Goal: Task Accomplishment & Management: Manage account settings

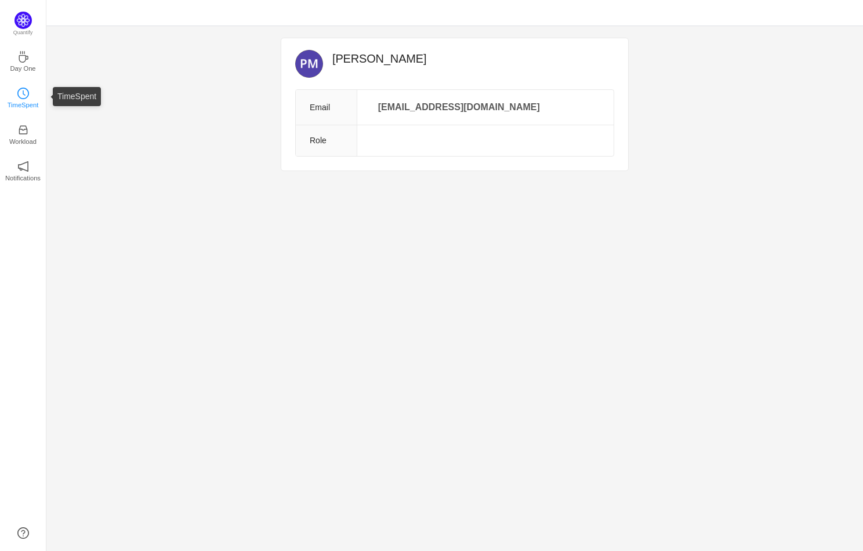
click at [28, 98] on icon "icon: clock-circle" at bounding box center [23, 94] width 12 height 12
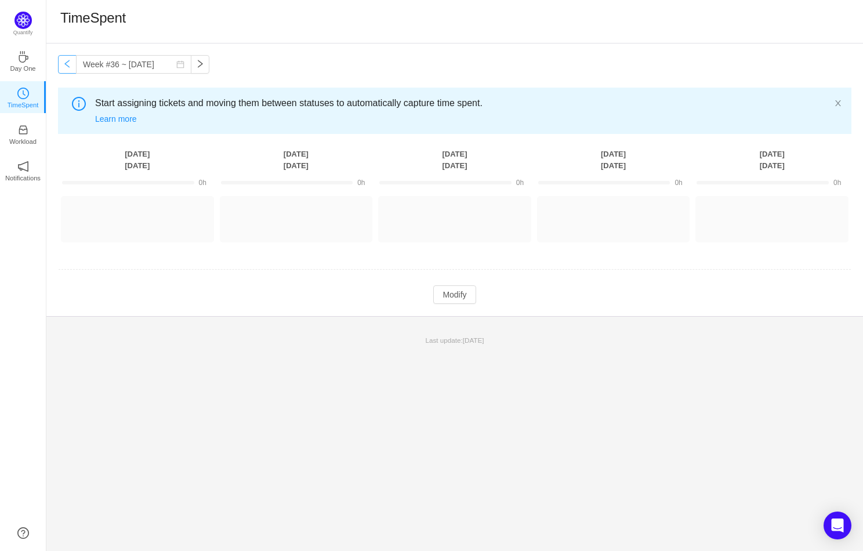
click at [68, 65] on button "button" at bounding box center [67, 64] width 19 height 19
click at [66, 68] on button "button" at bounding box center [67, 64] width 19 height 19
click at [199, 67] on button "button" at bounding box center [200, 64] width 19 height 19
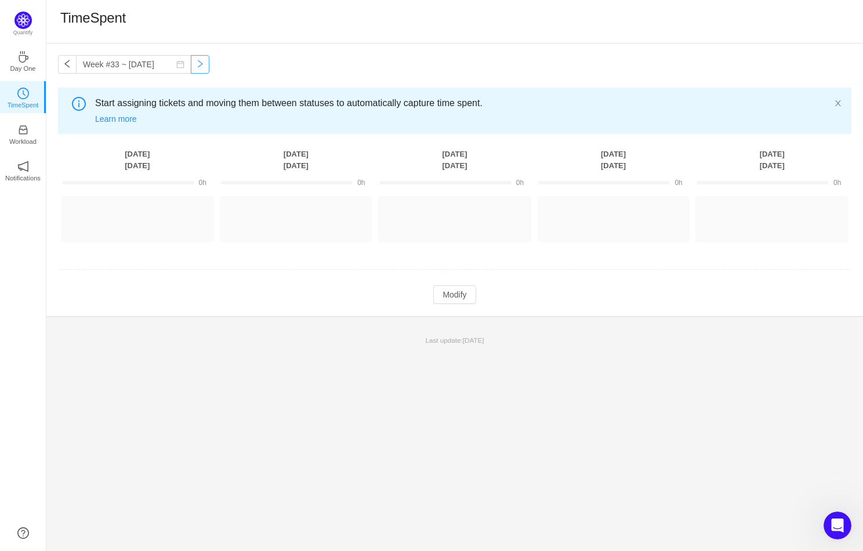
click at [199, 67] on button "button" at bounding box center [200, 64] width 19 height 19
click at [199, 65] on button "button" at bounding box center [200, 64] width 19 height 19
type input "Week #35 ~ [DATE]"
click at [450, 293] on button "Modify" at bounding box center [454, 294] width 42 height 19
click at [168, 213] on button "button" at bounding box center [169, 214] width 19 height 19
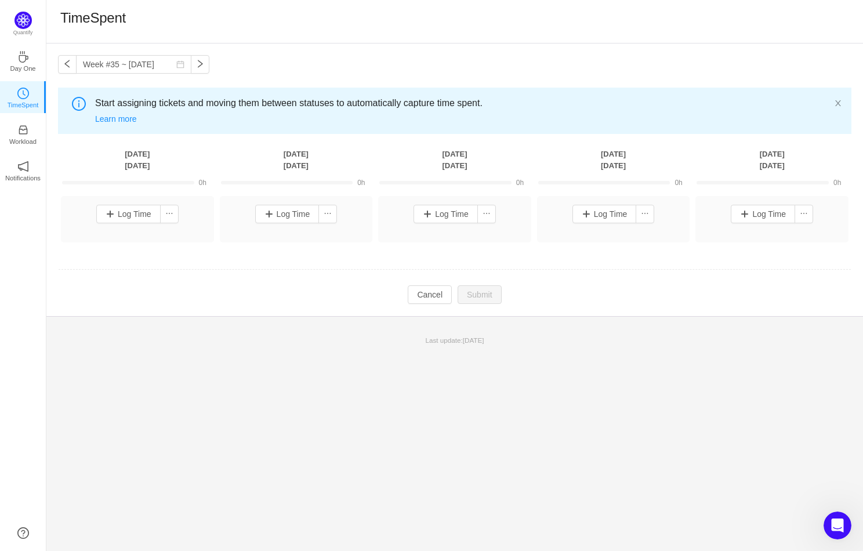
click at [352, 55] on div "Week #35 ~ [DATE] You have reached free plan limit. Upgrade Start assigning tic…" at bounding box center [454, 179] width 816 height 272
click at [834, 99] on icon "icon: close" at bounding box center [838, 103] width 8 height 8
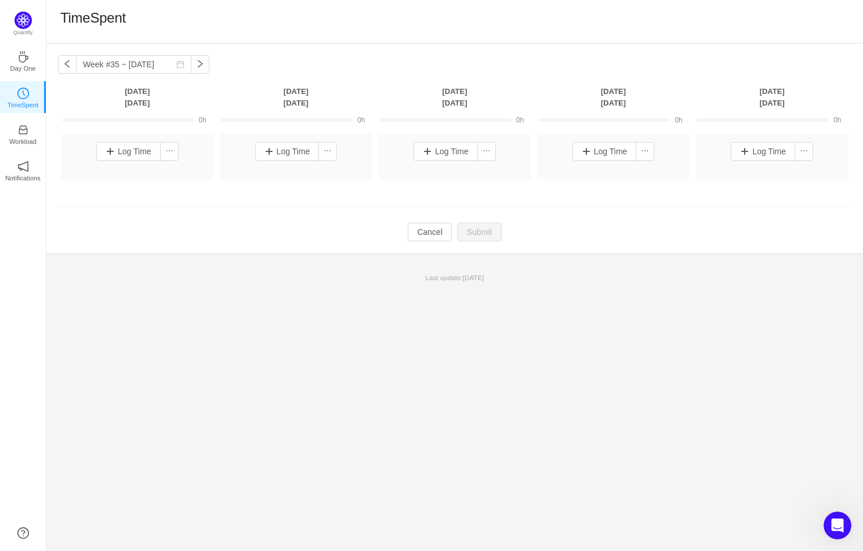
click at [423, 221] on td at bounding box center [454, 207] width 793 height 30
click at [420, 227] on button "Cancel" at bounding box center [430, 232] width 44 height 19
click at [27, 169] on icon "icon: notification" at bounding box center [23, 166] width 10 height 10
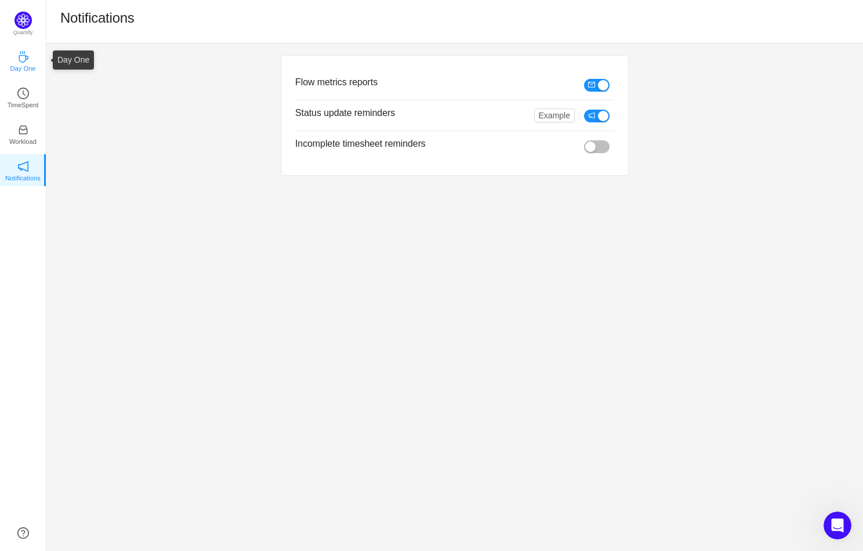
click at [28, 64] on p "Day One" at bounding box center [23, 68] width 26 height 10
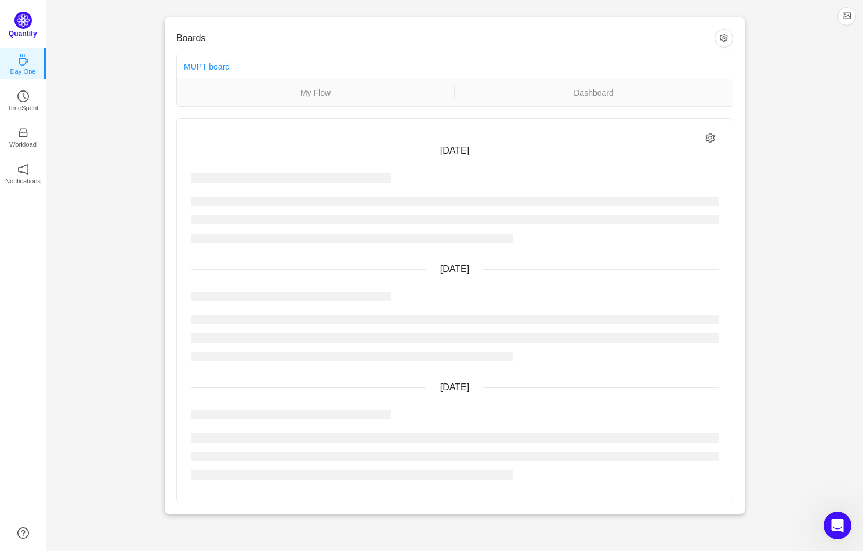
click at [28, 19] on img at bounding box center [22, 20] width 17 height 17
